Goal: Transaction & Acquisition: Download file/media

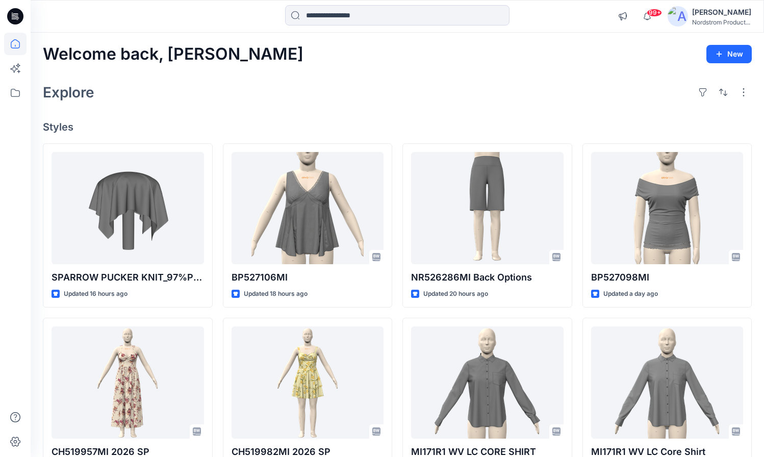
click at [705, 16] on div "[PERSON_NAME]" at bounding box center [721, 12] width 59 height 12
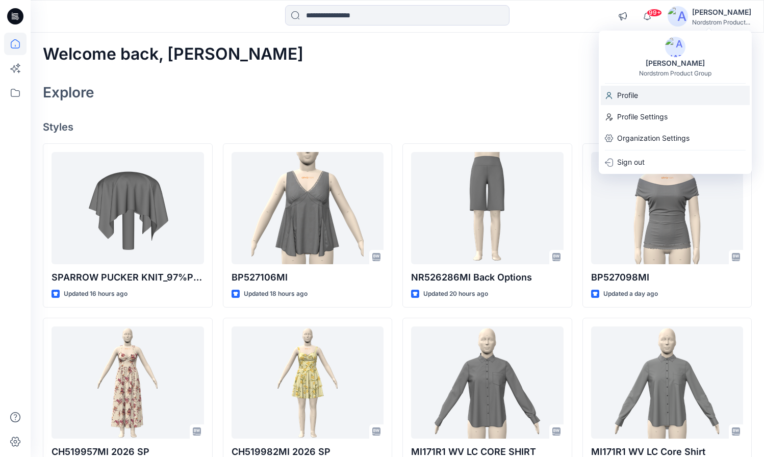
click at [650, 96] on div "Profile" at bounding box center [675, 95] width 149 height 19
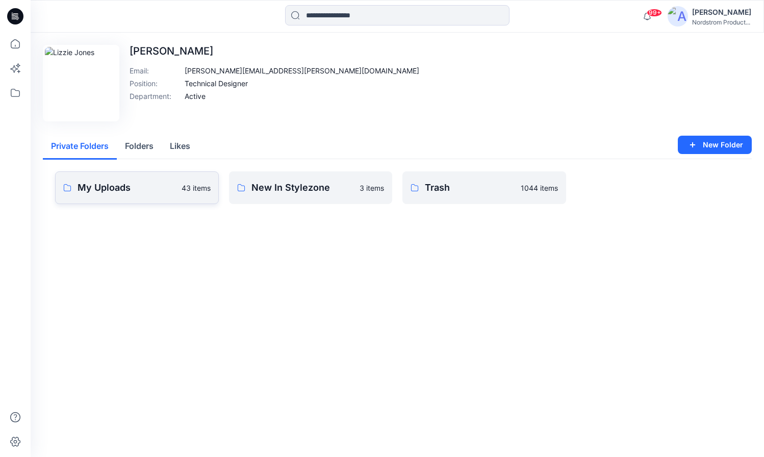
click at [156, 195] on link "My Uploads 43 items" at bounding box center [137, 187] width 164 height 33
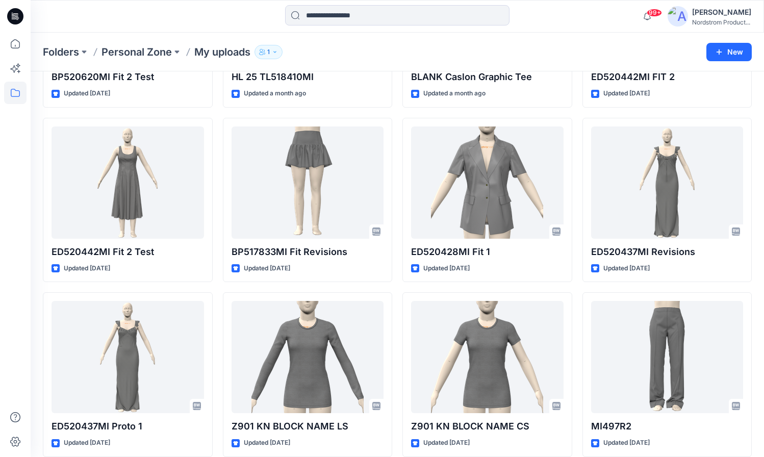
scroll to position [1268, 0]
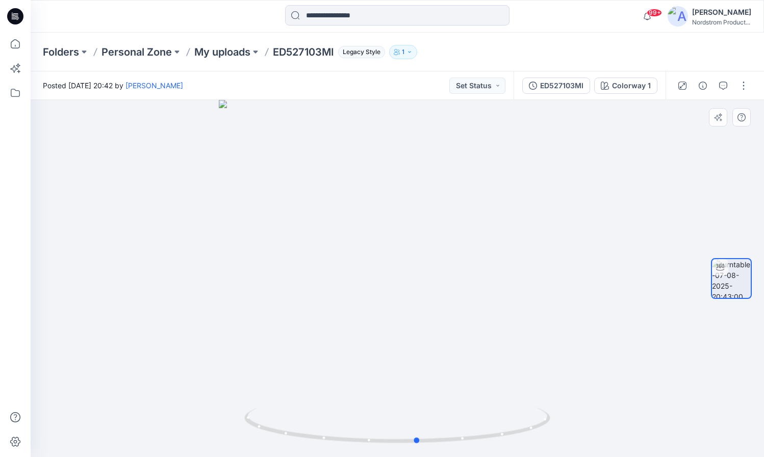
drag, startPoint x: 405, startPoint y: 217, endPoint x: 425, endPoint y: 210, distance: 21.6
click at [425, 210] on div at bounding box center [397, 278] width 733 height 357
click at [302, 55] on p "ED527103MI" at bounding box center [303, 52] width 61 height 14
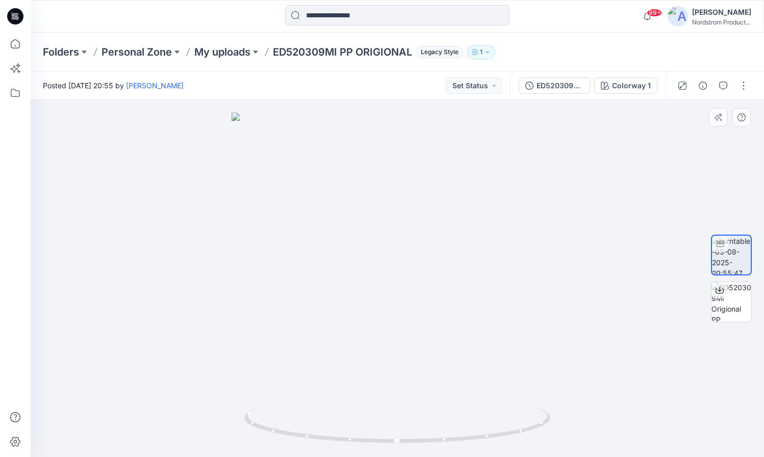
click at [454, 163] on img at bounding box center [396, 285] width 331 height 344
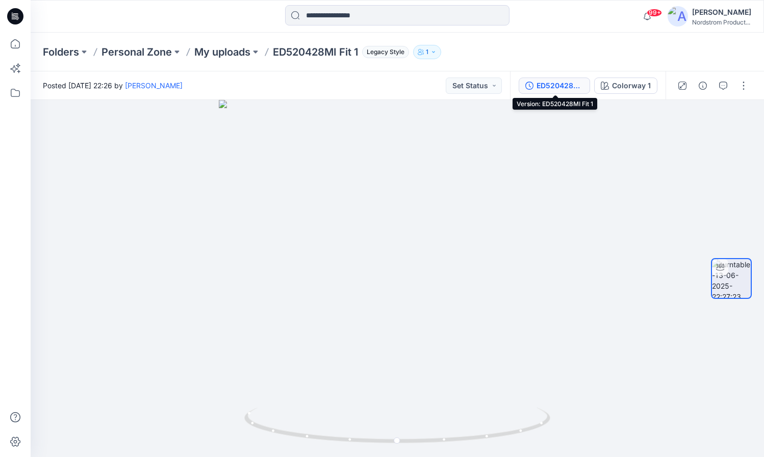
click at [541, 82] on div "ED520428MI Fit 1" at bounding box center [559, 85] width 47 height 11
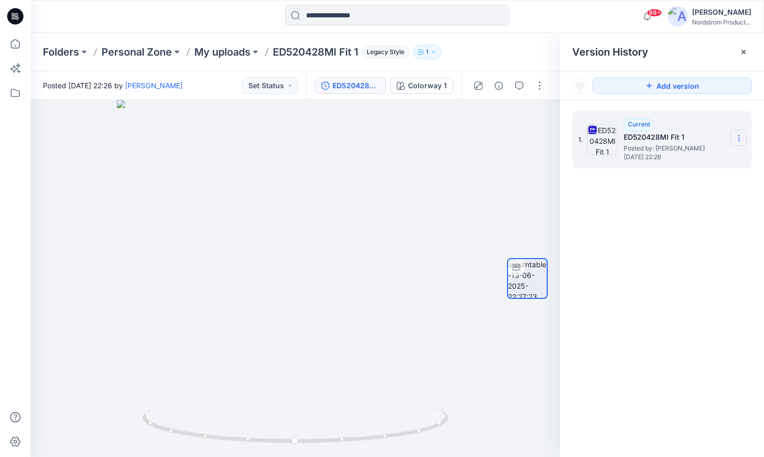
click at [734, 134] on section at bounding box center [738, 137] width 16 height 16
click at [678, 159] on span "Download Source BW File" at bounding box center [686, 158] width 85 height 12
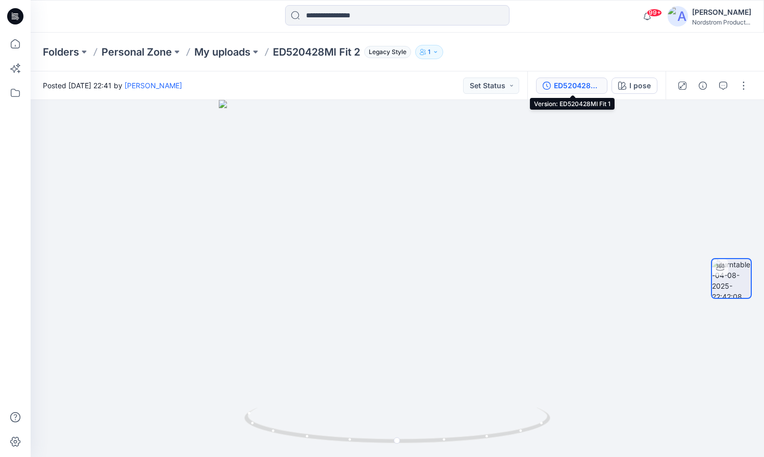
click at [592, 83] on div "ED520428MI Fit 1" at bounding box center [577, 85] width 47 height 11
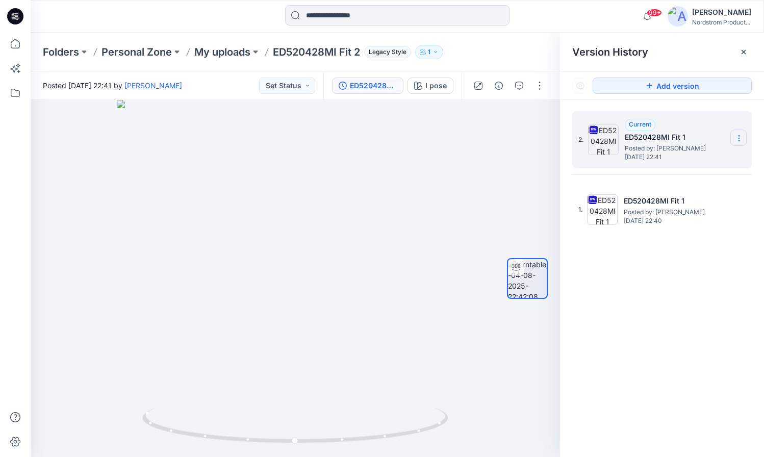
click at [734, 135] on section at bounding box center [738, 137] width 16 height 16
click at [710, 159] on span "Download Source BW File" at bounding box center [686, 158] width 85 height 12
